Goal: Task Accomplishment & Management: Complete application form

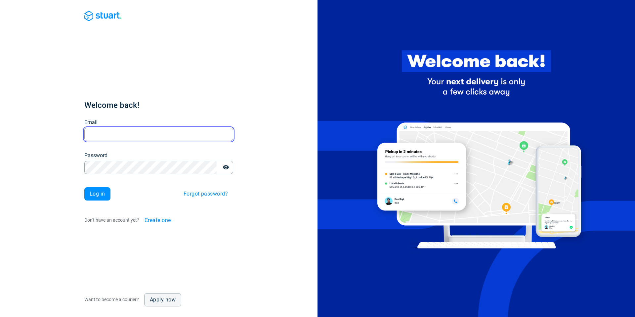
click at [136, 133] on input "Email" at bounding box center [158, 134] width 149 height 13
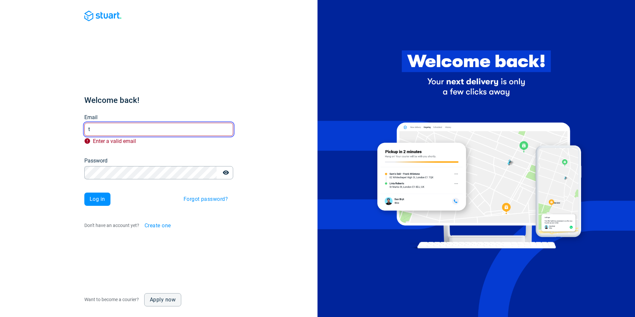
type input "t@desplega.ai"
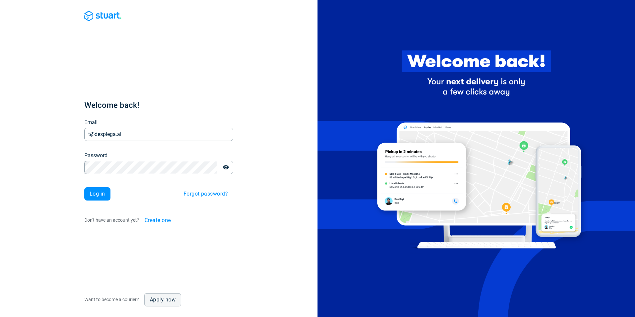
click at [95, 191] on span "Log in" at bounding box center [98, 193] width 16 height 5
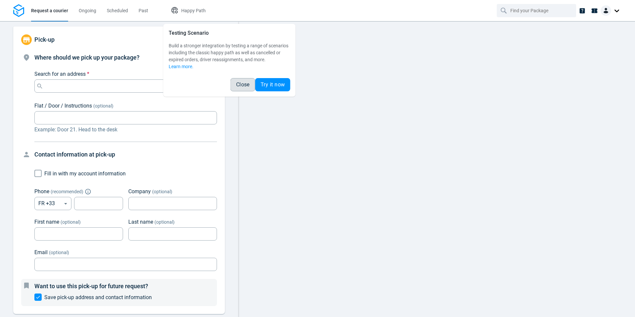
click at [241, 81] on button "Close" at bounding box center [243, 84] width 25 height 13
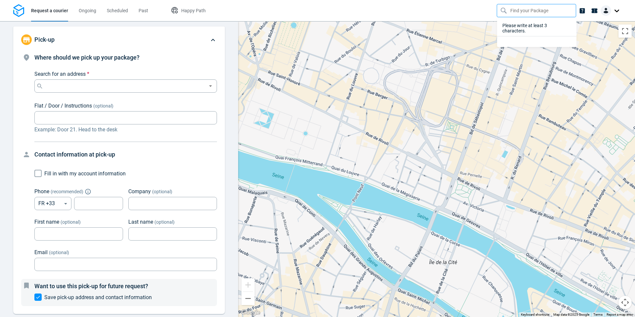
click at [513, 10] on input "text" at bounding box center [538, 10] width 54 height 13
paste input "a0ea399f-44da-4927-adea-b6e1562df486"
type input "a0ea399f-44da-4927-adea-b6e1562df486"
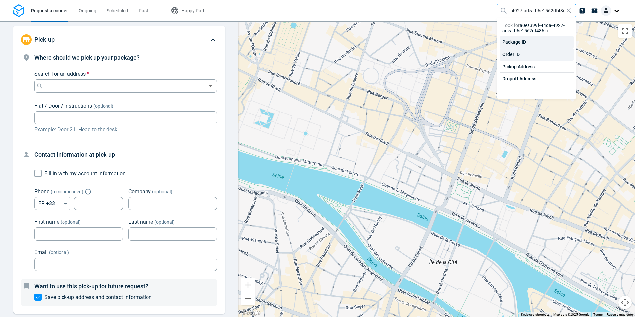
click at [525, 53] on div "Order ID" at bounding box center [537, 54] width 74 height 12
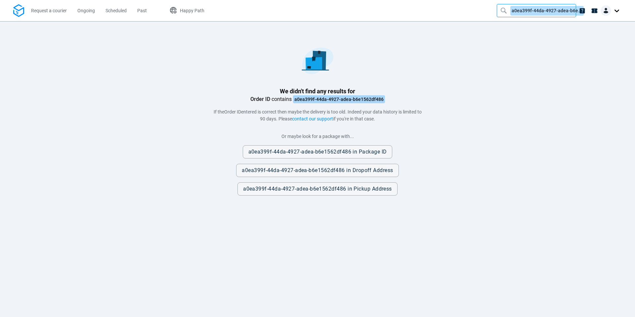
click at [526, 9] on span "a0ea399f-44da-4927-adea-b6e1562df486" at bounding box center [547, 11] width 73 height 10
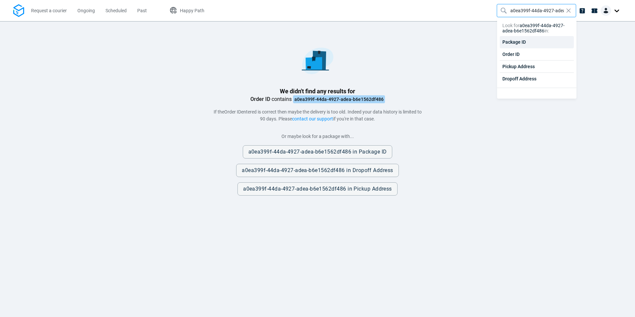
scroll to position [0, 32]
drag, startPoint x: 512, startPoint y: 11, endPoint x: 614, endPoint y: 27, distance: 103.3
click at [614, 27] on div "Request a courier Ongoing Scheduled Past Happy Path a0ea399f-44da-4927-adea-b6e…" at bounding box center [317, 158] width 635 height 317
type input "a0ea399f"
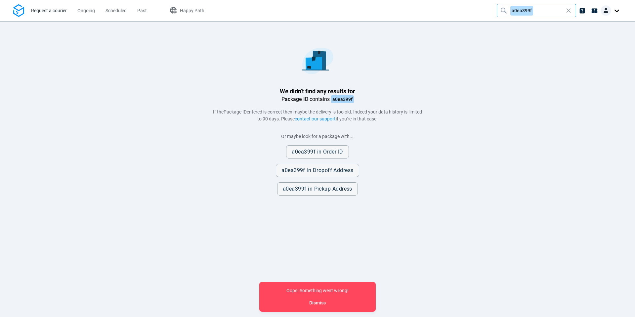
click at [54, 12] on span "Request a courier" at bounding box center [49, 10] width 36 height 5
click at [534, 11] on div at bounding box center [538, 10] width 54 height 13
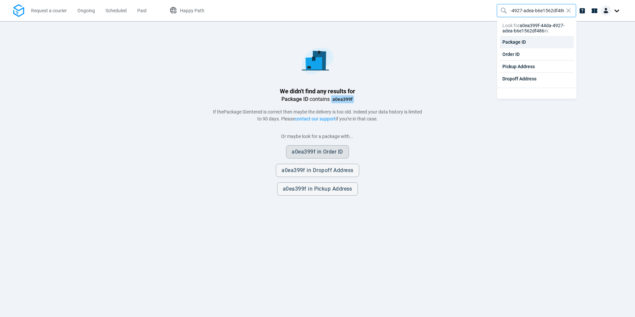
type input "a0ea399f-44da-4927-adea-b6e1562df486"
click at [328, 150] on span "Order ID" at bounding box center [333, 151] width 20 height 5
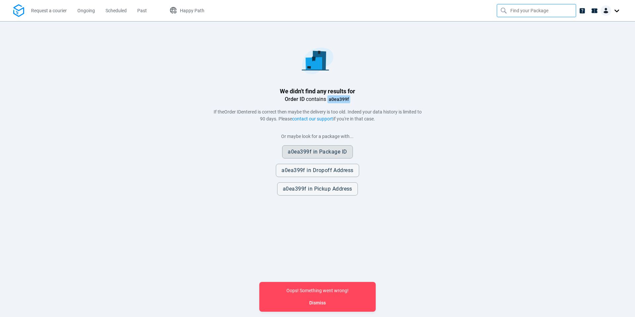
click at [333, 152] on span "Package ID" at bounding box center [333, 151] width 28 height 5
click at [540, 13] on input "text" at bounding box center [538, 10] width 54 height 13
paste input "a0ea399f-44da-4927-adea-b6e1562df486"
type input "a0ea399f-44da-4927-adea-b6e1562df486"
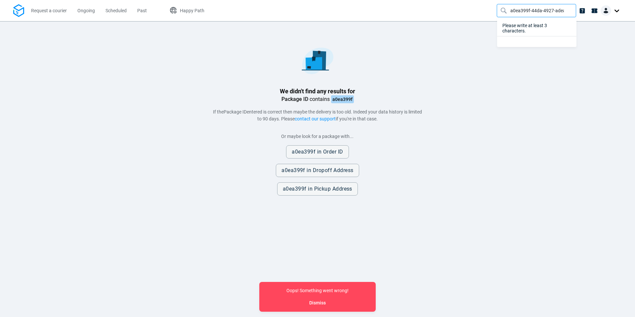
scroll to position [0, 32]
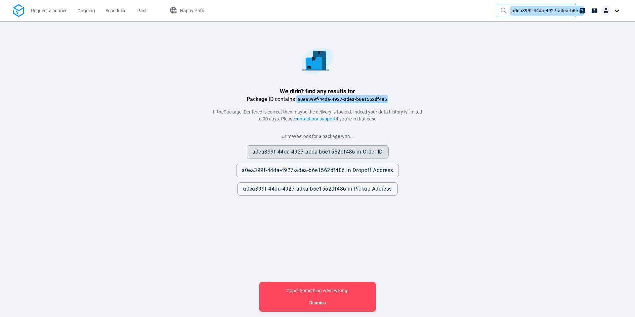
click at [316, 151] on span "a0ea399f-44da-4927-adea-b6e1562df486 in Order ID" at bounding box center [317, 151] width 131 height 5
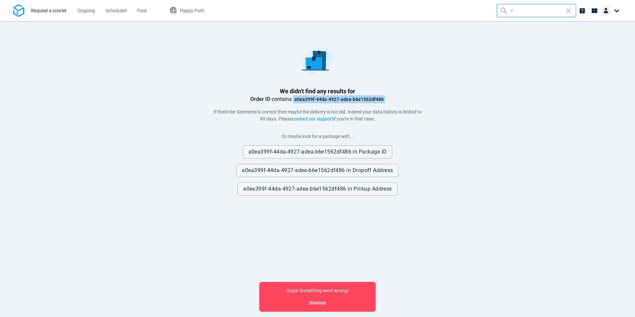
click at [45, 16] on link "Request a courier" at bounding box center [49, 10] width 36 height 21
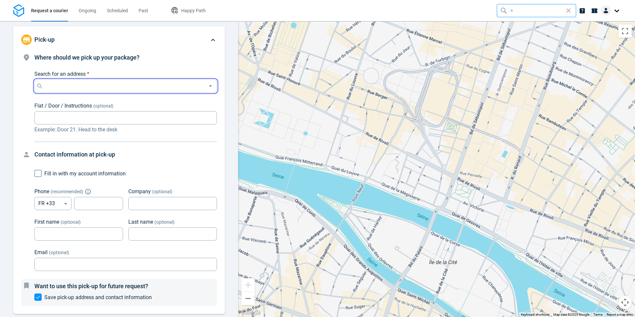
click at [67, 82] on input "Search for an address *" at bounding box center [125, 85] width 160 height 9
click at [97, 106] on p "[STREET_ADDRESS]" at bounding box center [80, 105] width 63 height 7
type input "[STREET_ADDRESS]"
type input "123456789"
type input "[URL] (test)"
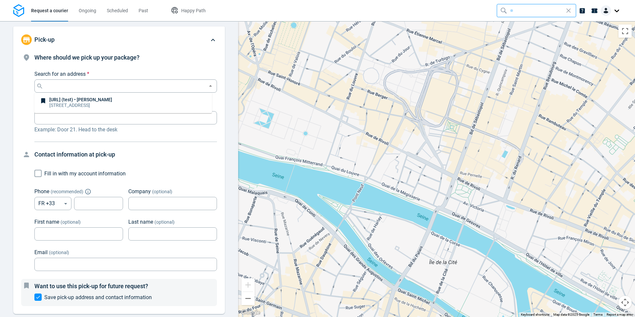
type input "Taras"
type input "[PERSON_NAME]"
type input "t@desplega.ai"
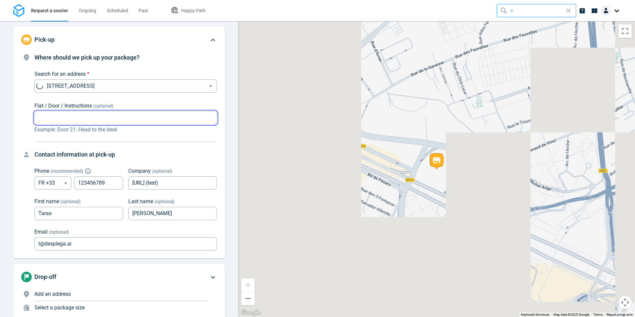
click at [92, 119] on input "Flat / Door / Instructions (optional)" at bounding box center [125, 118] width 183 height 13
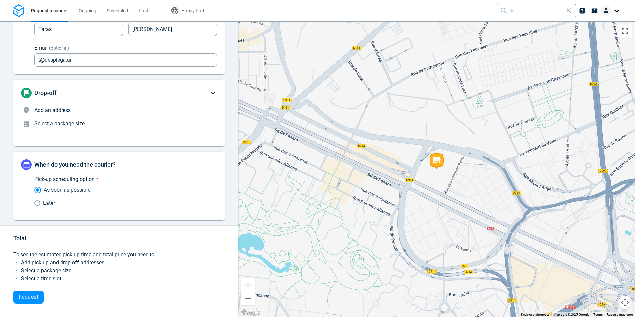
click at [68, 111] on span "Add an address" at bounding box center [52, 110] width 36 height 6
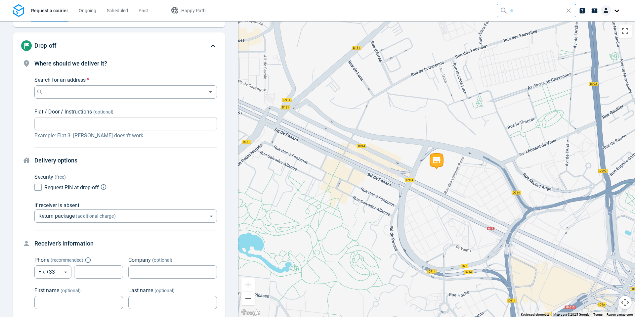
scroll to position [72, 0]
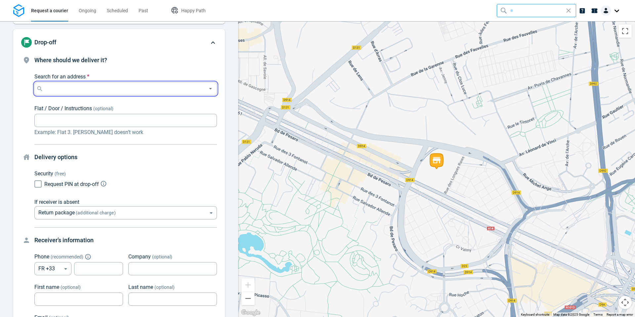
click at [79, 89] on input "Search for an address *" at bounding box center [125, 88] width 160 height 9
click at [104, 104] on p "[URL] (test) • [PERSON_NAME]" at bounding box center [80, 102] width 63 height 5
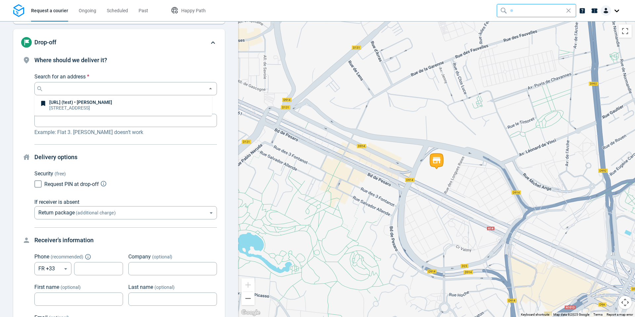
type input "[STREET_ADDRESS]"
type input "123456789"
type input "[URL] (test)"
type input "Taras"
type input "[PERSON_NAME]"
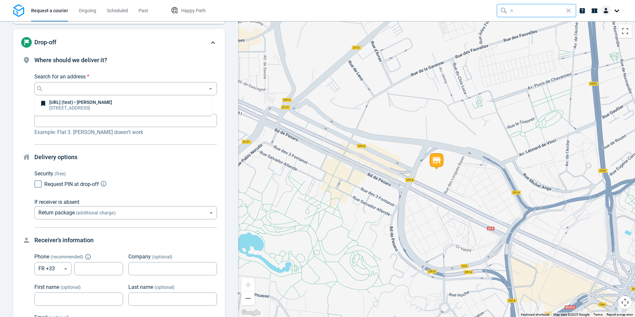
type input "t@desplega.ai"
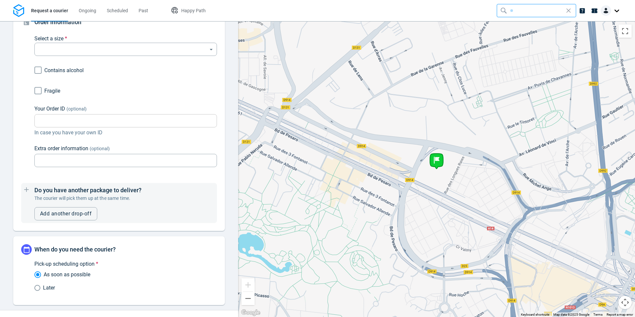
scroll to position [469, 0]
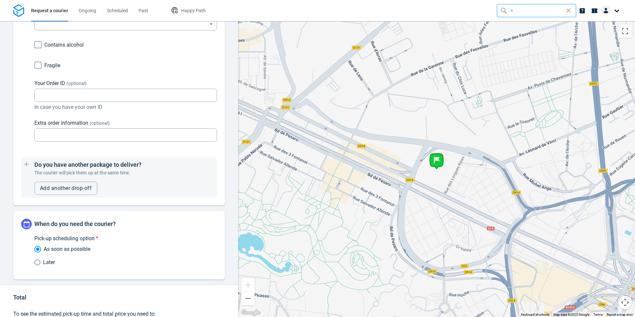
click at [41, 65] on input "Fragile" at bounding box center [38, 65] width 13 height 13
checkbox input "true"
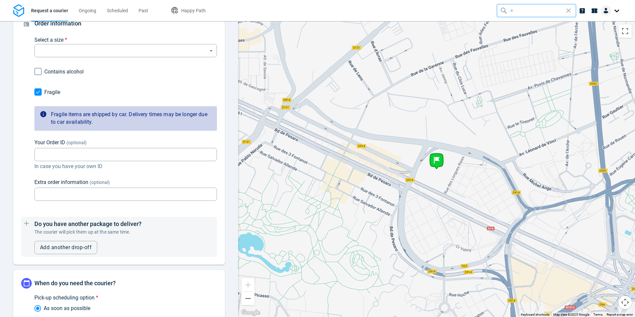
scroll to position [378, 0]
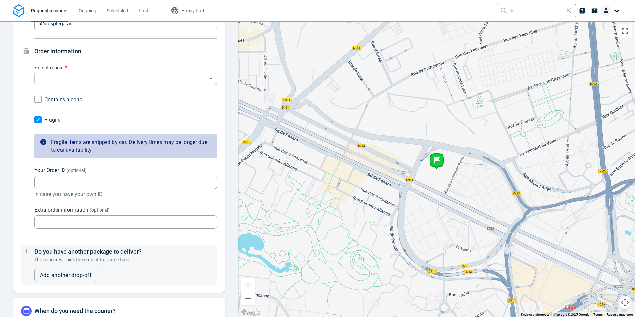
click at [66, 76] on body "Request a courier Ongoing Scheduled Past Happy Path Pick-up 99 [GEOGRAPHIC_DATA…" at bounding box center [317, 158] width 635 height 317
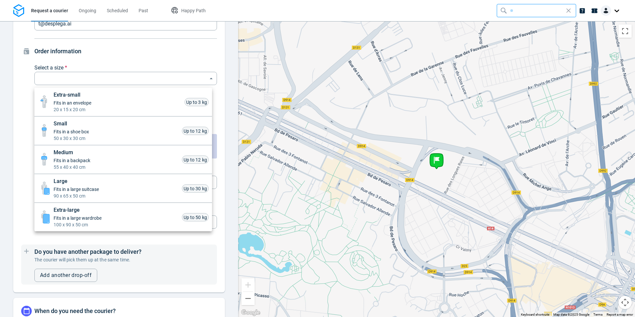
click at [67, 98] on span "Extra-small" at bounding box center [73, 95] width 38 height 8
type input "xsmall"
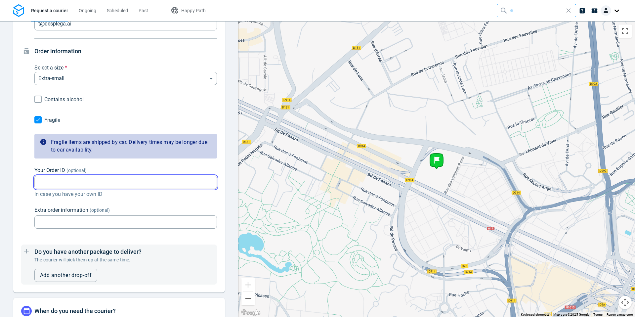
click at [67, 184] on input "Your Order ID (optional)" at bounding box center [125, 182] width 183 height 13
paste input "a0ea399f-44da-4927-adea-b6e1562df486"
drag, startPoint x: 60, startPoint y: 182, endPoint x: 13, endPoint y: 176, distance: 47.3
click at [13, 176] on div "Pick-up 99 [GEOGRAPHIC_DATA][URL] (test) • [PERSON_NAME] [PHONE_NUMBER] • t@des…" at bounding box center [119, 169] width 238 height 296
click at [51, 181] on input "a0ea399zzz-44da-4927-adea-b6e1562df486" at bounding box center [125, 182] width 183 height 13
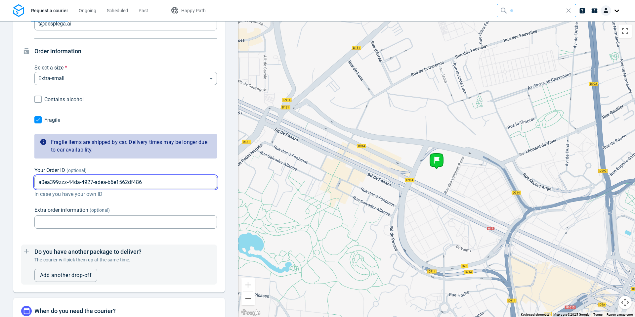
click at [50, 181] on input "a0ea399zzz-44da-4927-adea-b6e1562df486" at bounding box center [125, 182] width 183 height 13
click at [62, 183] on input "a0ea399zzz-44da-4927-adea-b6e1562df486" at bounding box center [125, 182] width 183 height 13
drag, startPoint x: 62, startPoint y: 183, endPoint x: 65, endPoint y: 183, distance: 3.6
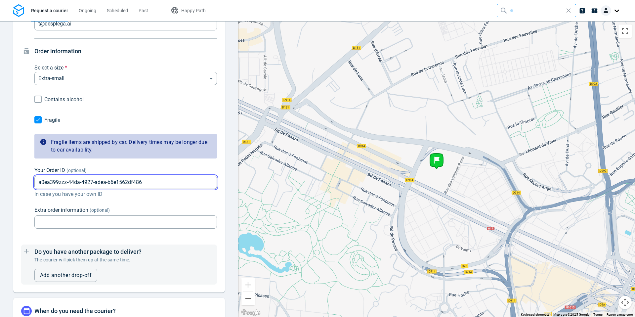
click at [65, 183] on input "a0ea399zzz-44da-4927-adea-b6e1562df486" at bounding box center [125, 182] width 183 height 13
click at [90, 180] on input "a0ea3zzz-44da-4927-adea-b6e1562df486" at bounding box center [125, 182] width 183 height 13
click at [89, 180] on input "a0ea3zzz-44da-4927-adea-b6e1562df486" at bounding box center [125, 182] width 183 height 13
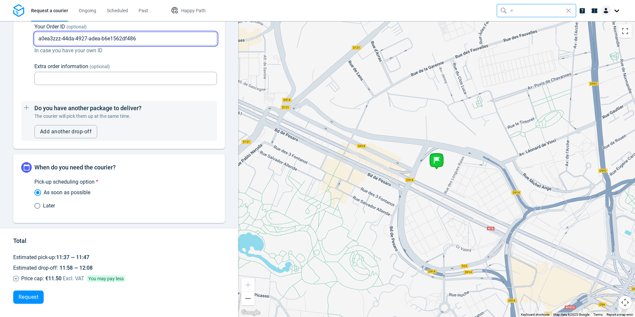
scroll to position [412, 0]
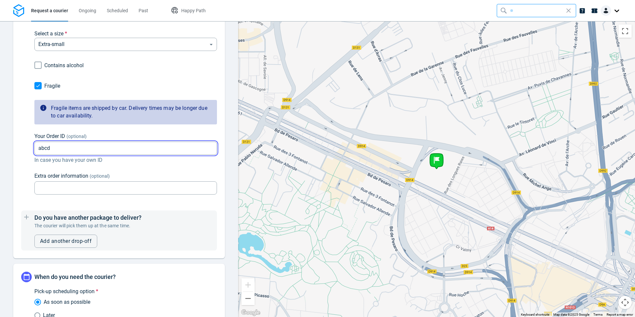
click at [59, 151] on input "abcd" at bounding box center [125, 148] width 183 height 13
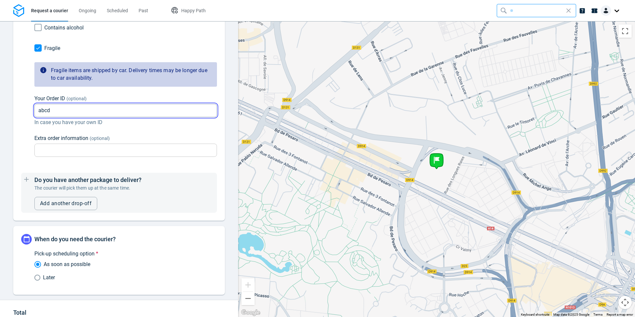
scroll to position [521, 0]
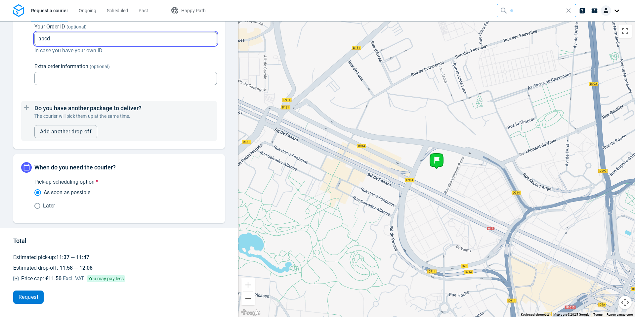
type input "abcd"
click at [35, 300] on span "Request" at bounding box center [29, 297] width 20 height 5
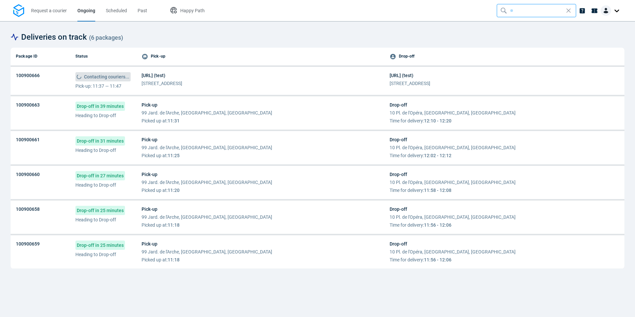
click at [516, 10] on div at bounding box center [538, 10] width 54 height 13
type input "abcd"
click at [527, 46] on div "Order ID" at bounding box center [537, 49] width 74 height 12
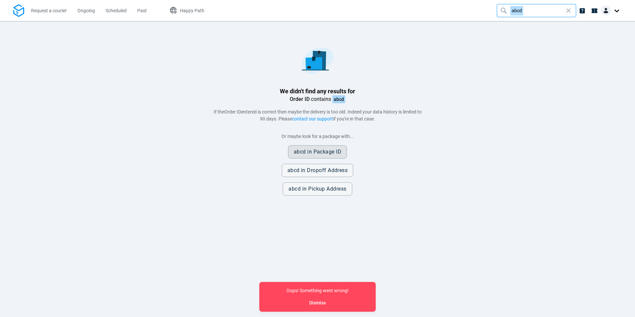
click at [335, 154] on span "Package ID" at bounding box center [328, 151] width 28 height 5
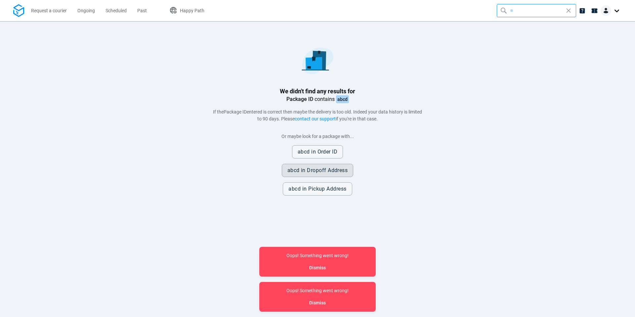
click at [333, 168] on span "Dropoff Address" at bounding box center [327, 170] width 41 height 5
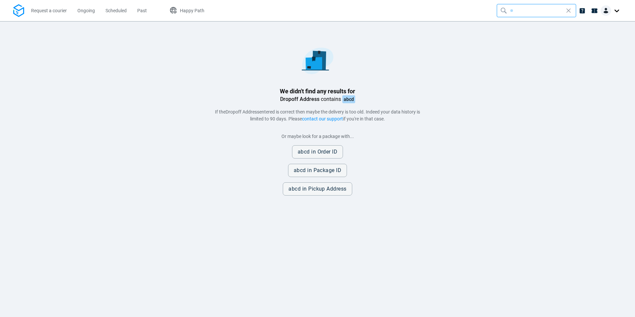
click at [363, 106] on div "We didn't find any results for Dropoff Address contains abcd If the Dropoff Add…" at bounding box center [317, 118] width 609 height 153
click at [529, 10] on div at bounding box center [538, 10] width 54 height 13
type input "Test run for Request a courier - Simple happy path"
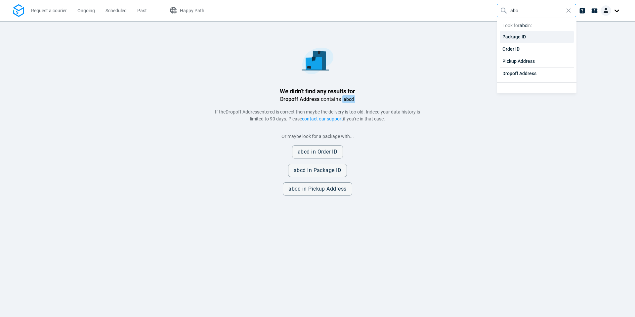
type input "abcd"
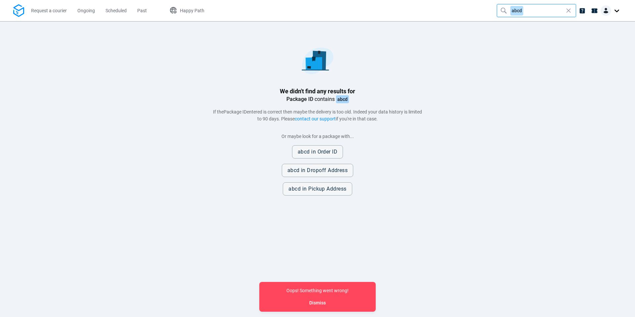
click at [509, 11] on div at bounding box center [505, 11] width 11 height 10
drag, startPoint x: 391, startPoint y: 177, endPoint x: 390, endPoint y: 180, distance: 3.8
click at [391, 177] on div "We didn't find any results for Package ID contains abcd If the Package ID enter…" at bounding box center [317, 118] width 609 height 153
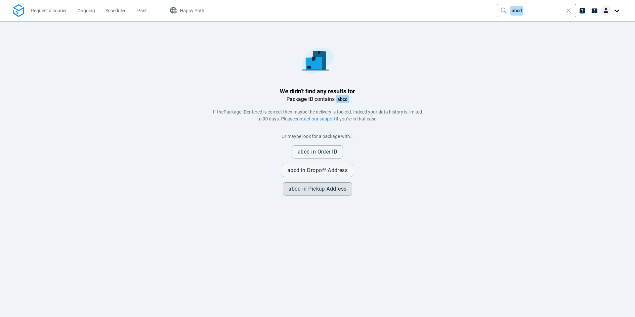
click at [323, 190] on span "Pickup Address" at bounding box center [327, 188] width 38 height 5
